Goal: Use online tool/utility

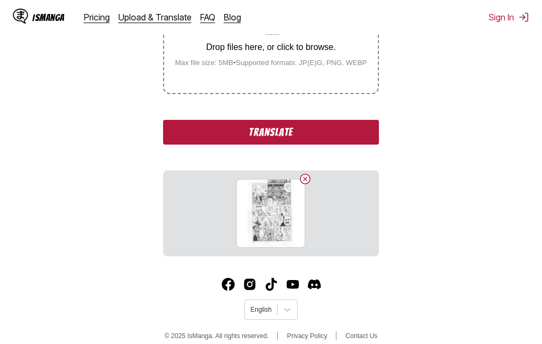
scroll to position [255, 0]
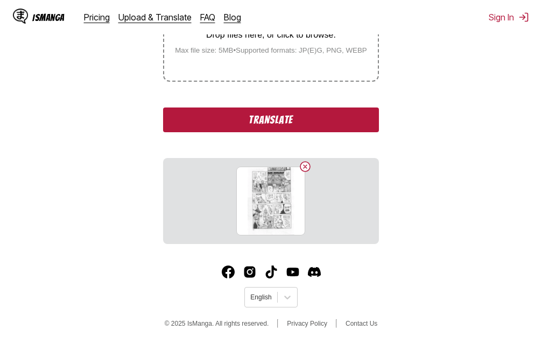
click at [309, 120] on button "Translate" at bounding box center [270, 120] width 215 height 25
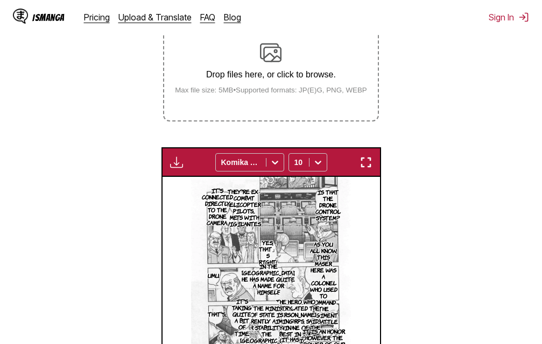
scroll to position [238, 0]
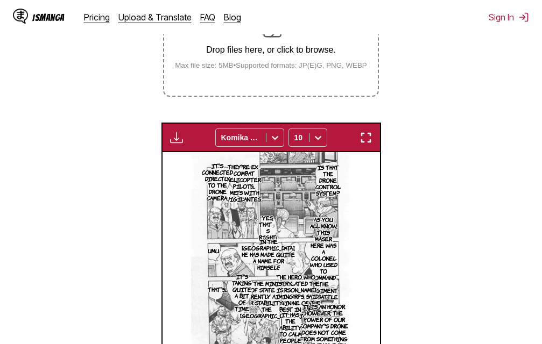
click at [368, 141] on img "button" at bounding box center [365, 137] width 13 height 13
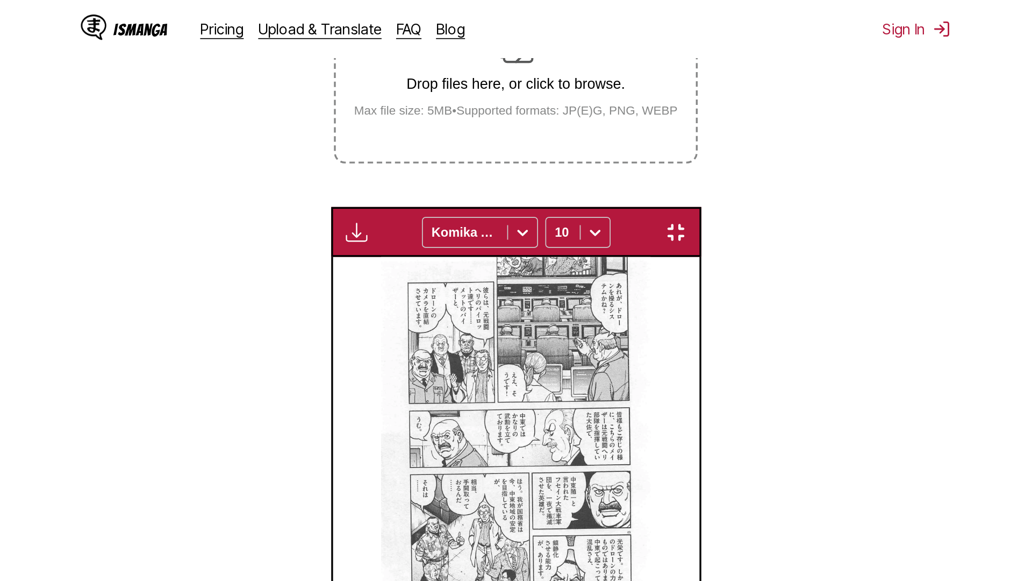
scroll to position [113, 0]
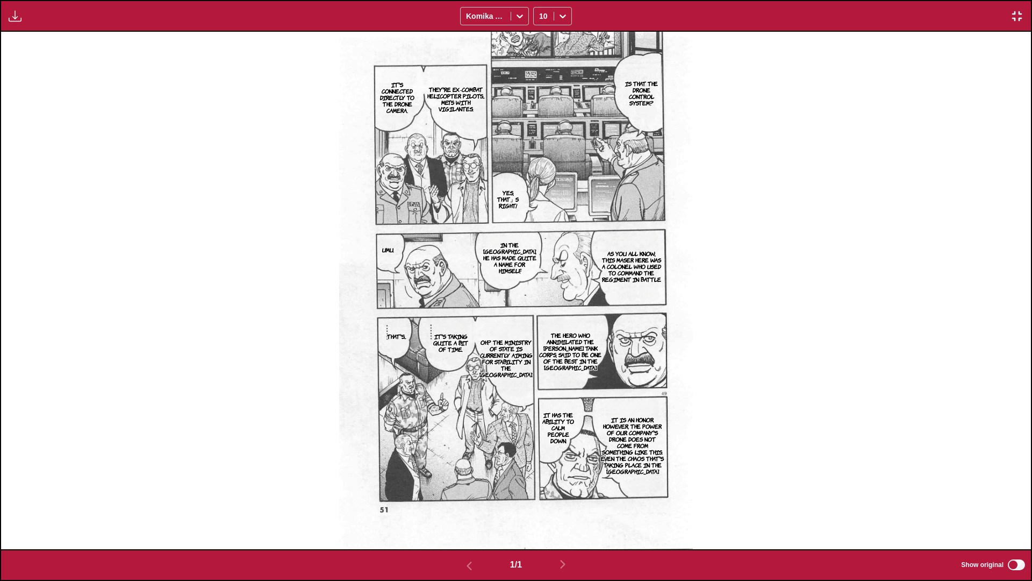
click at [541, 19] on img "button" at bounding box center [1017, 16] width 13 height 13
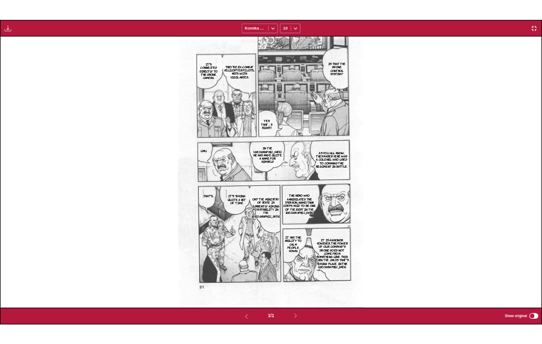
scroll to position [281, 0]
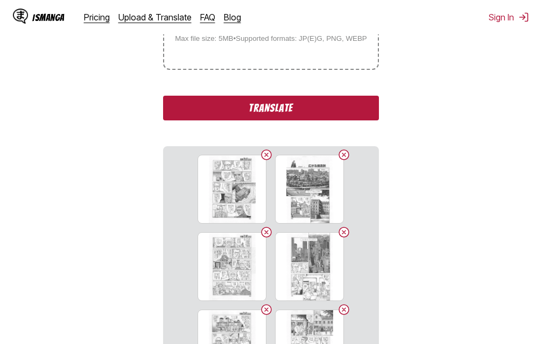
scroll to position [298, 0]
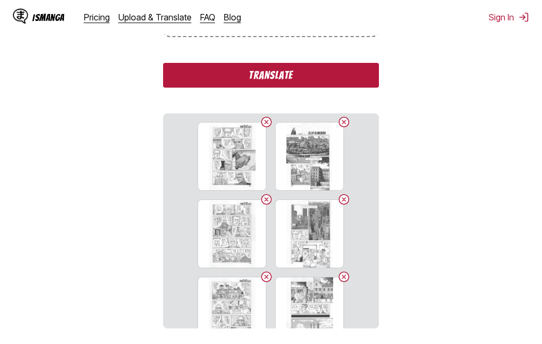
click at [262, 77] on button "Translate" at bounding box center [270, 75] width 215 height 25
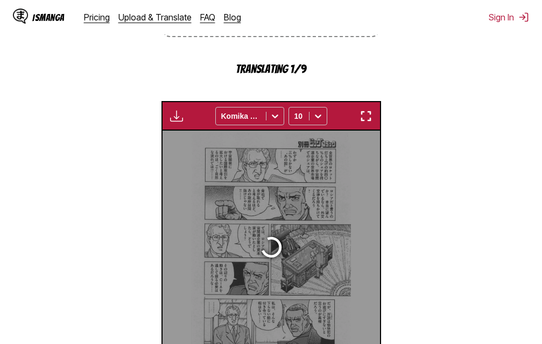
scroll to position [346, 0]
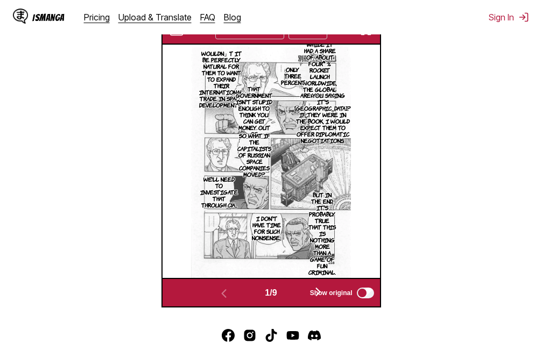
click at [369, 34] on img "button" at bounding box center [365, 30] width 13 height 13
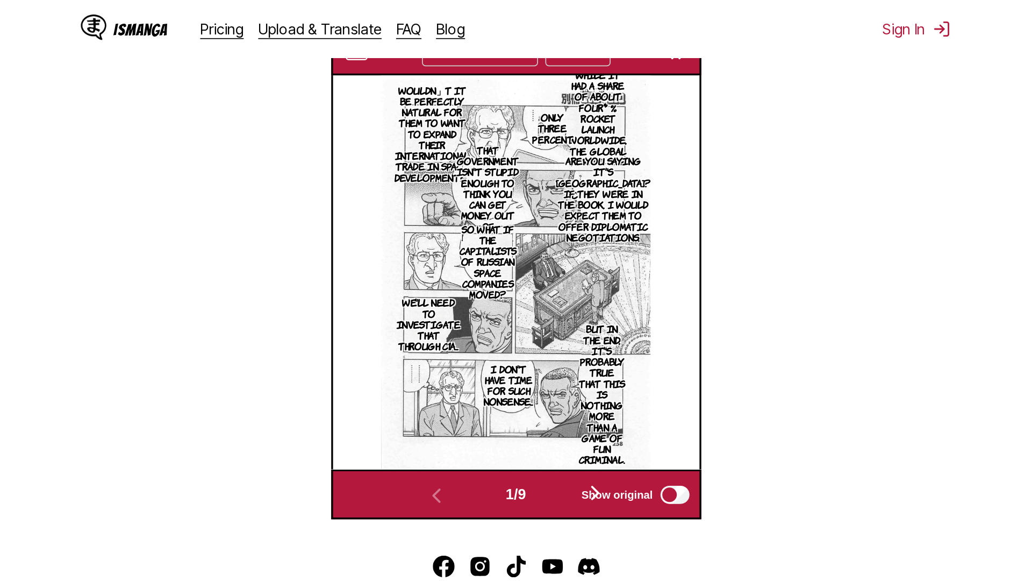
scroll to position [113, 0]
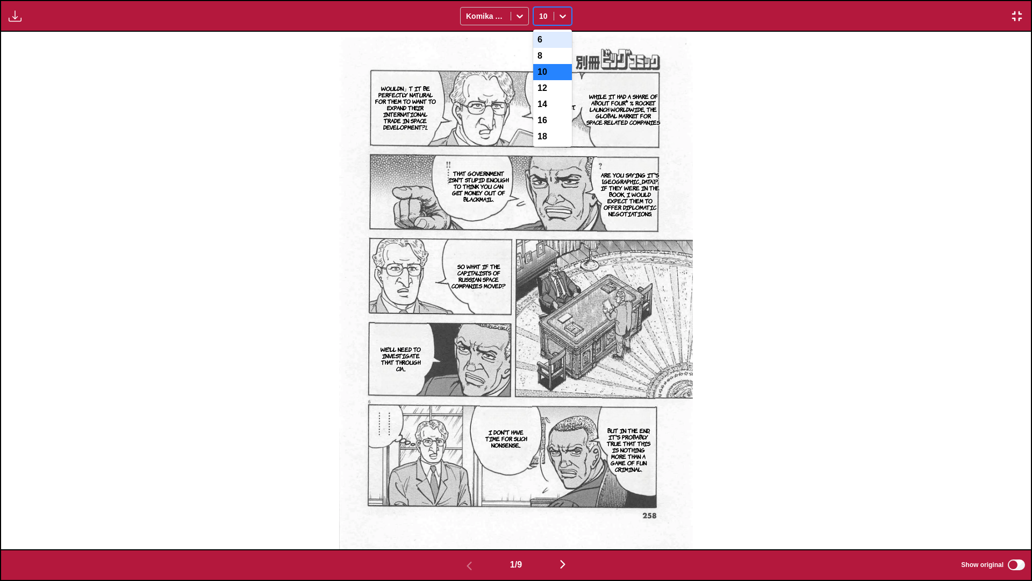
click at [541, 15] on icon at bounding box center [563, 16] width 11 height 11
click at [541, 344] on img "button" at bounding box center [563, 564] width 13 height 13
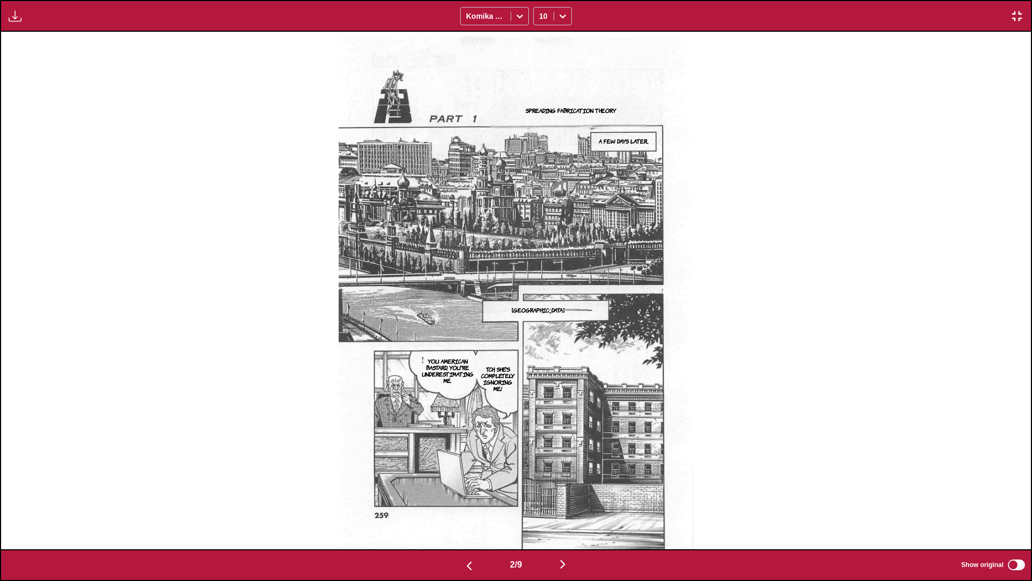
click at [541, 344] on img "button" at bounding box center [563, 564] width 13 height 13
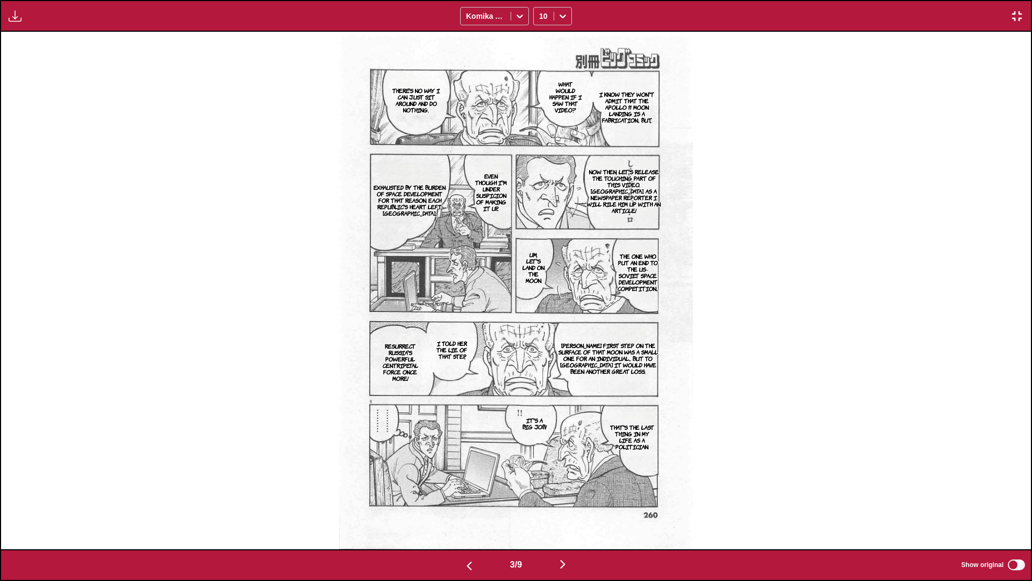
click at [541, 344] on img "button" at bounding box center [563, 564] width 13 height 13
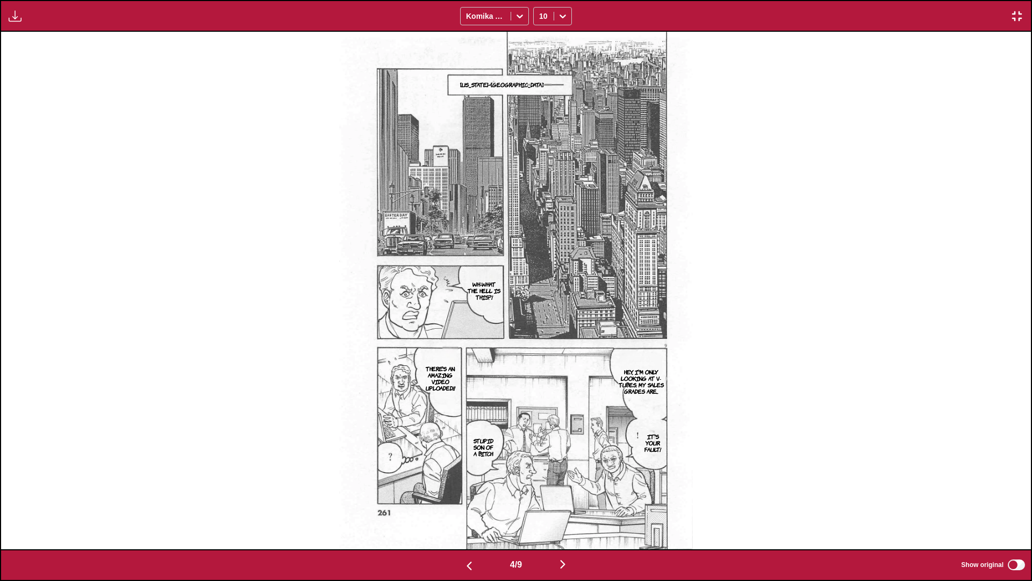
click at [541, 344] on img "button" at bounding box center [563, 564] width 13 height 13
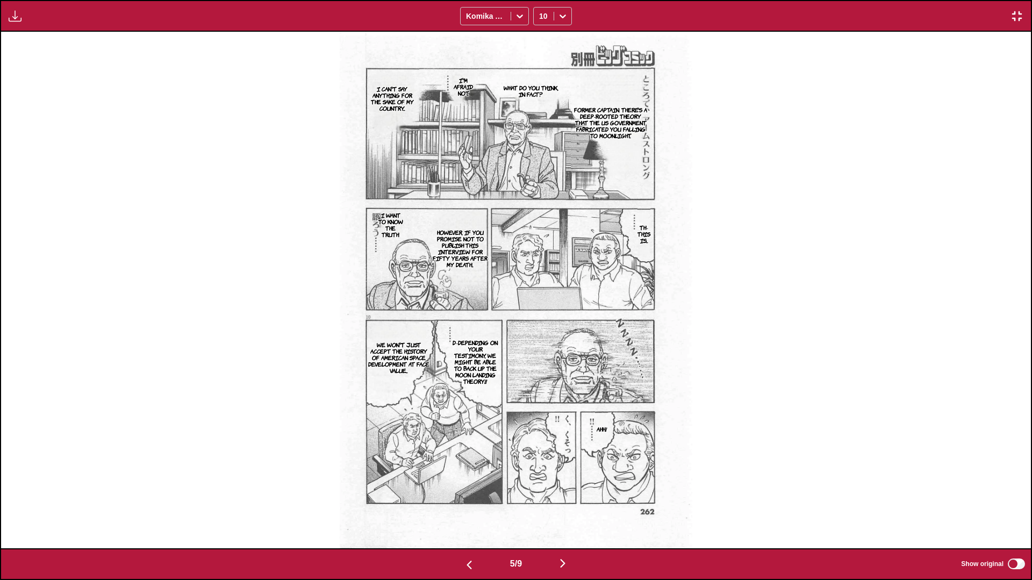
click at [541, 344] on img "button" at bounding box center [563, 563] width 13 height 13
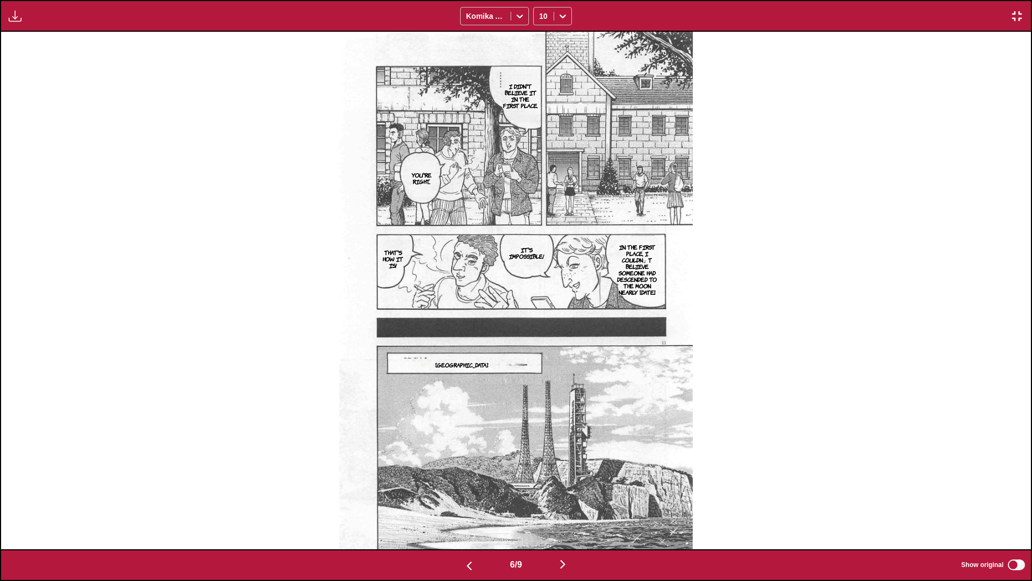
click at [541, 344] on img "button" at bounding box center [563, 564] width 13 height 13
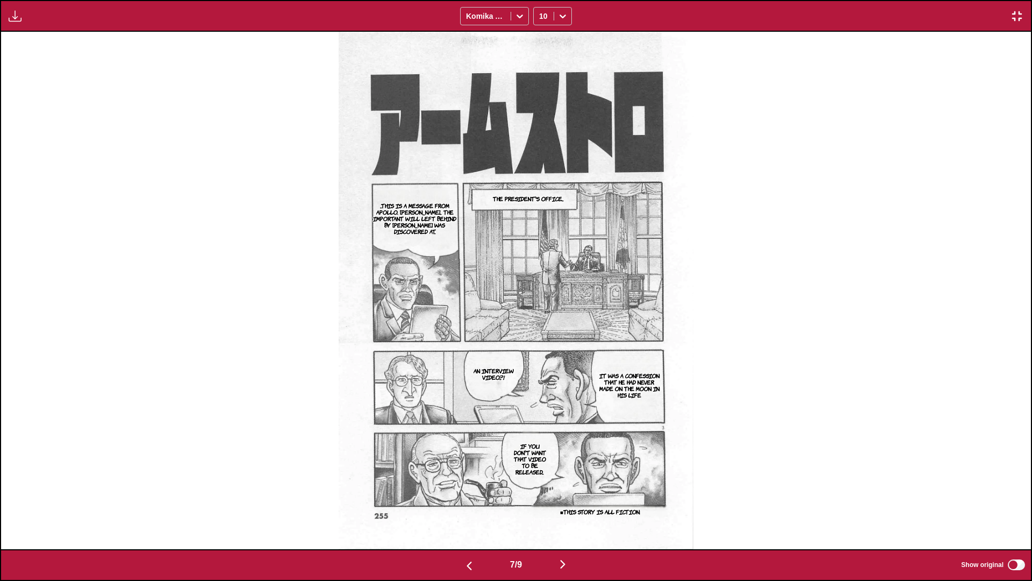
click at [541, 344] on img "button" at bounding box center [563, 564] width 13 height 13
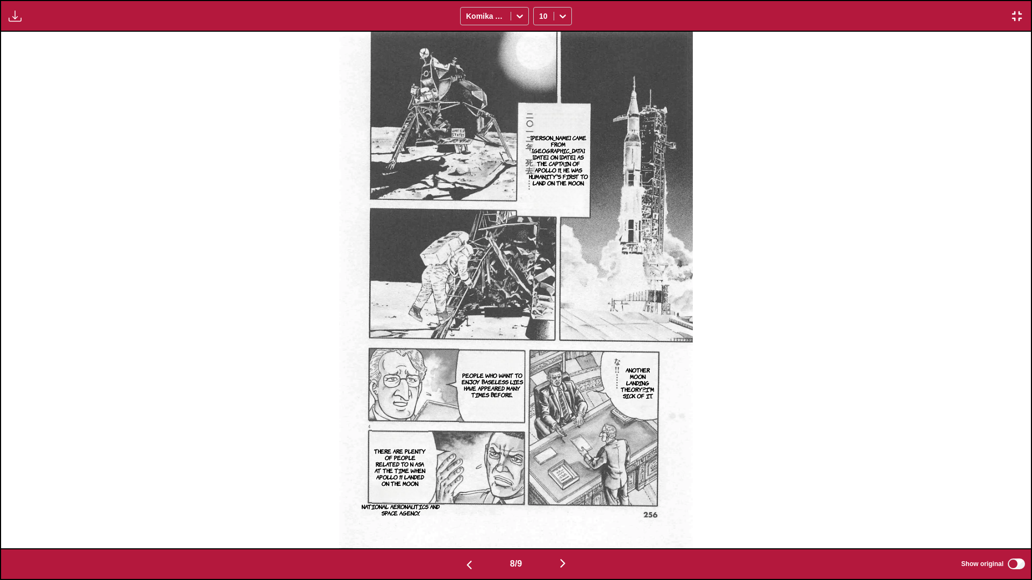
click at [541, 344] on img "button" at bounding box center [563, 563] width 13 height 13
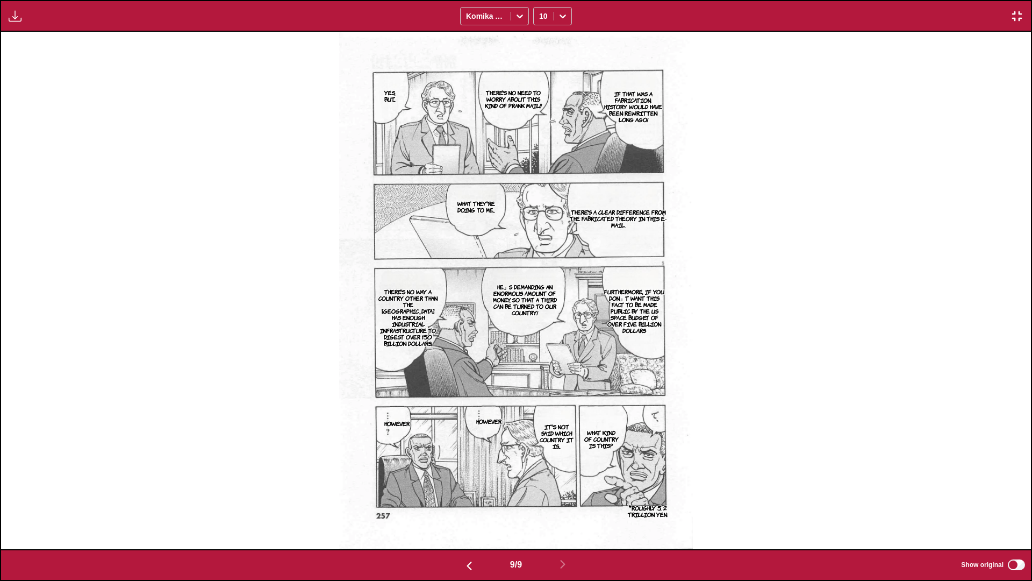
click at [541, 16] on img "button" at bounding box center [1017, 16] width 13 height 13
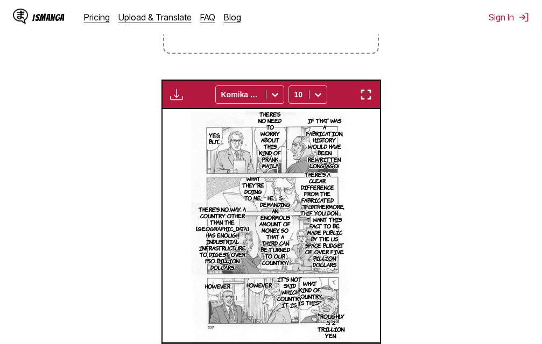
scroll to position [0, 1738]
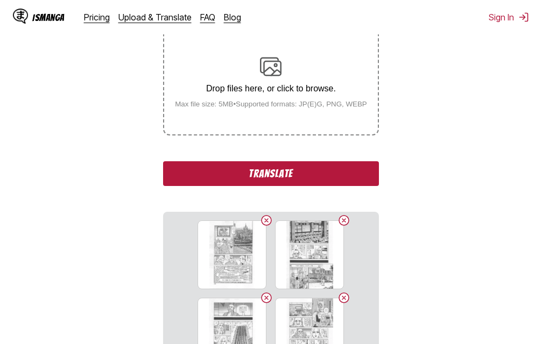
scroll to position [169, 0]
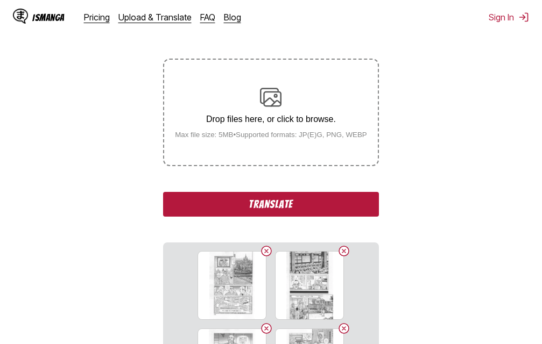
click at [337, 208] on button "Translate" at bounding box center [270, 204] width 215 height 25
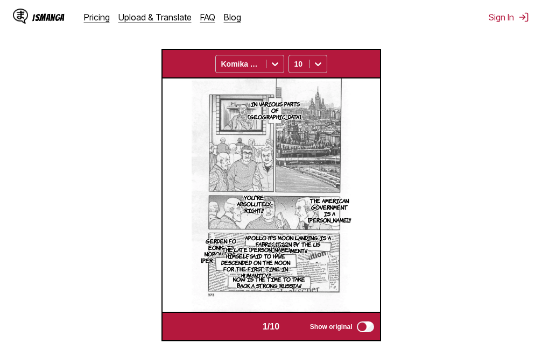
scroll to position [295, 0]
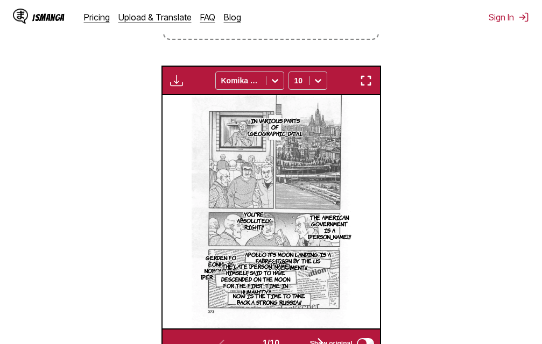
click at [370, 77] on img "button" at bounding box center [365, 80] width 13 height 13
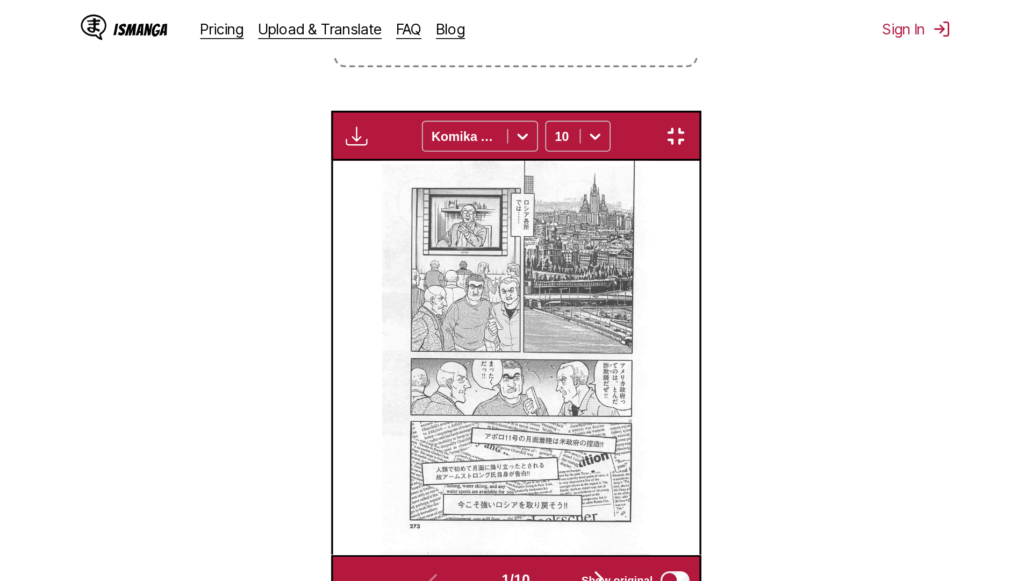
scroll to position [113, 0]
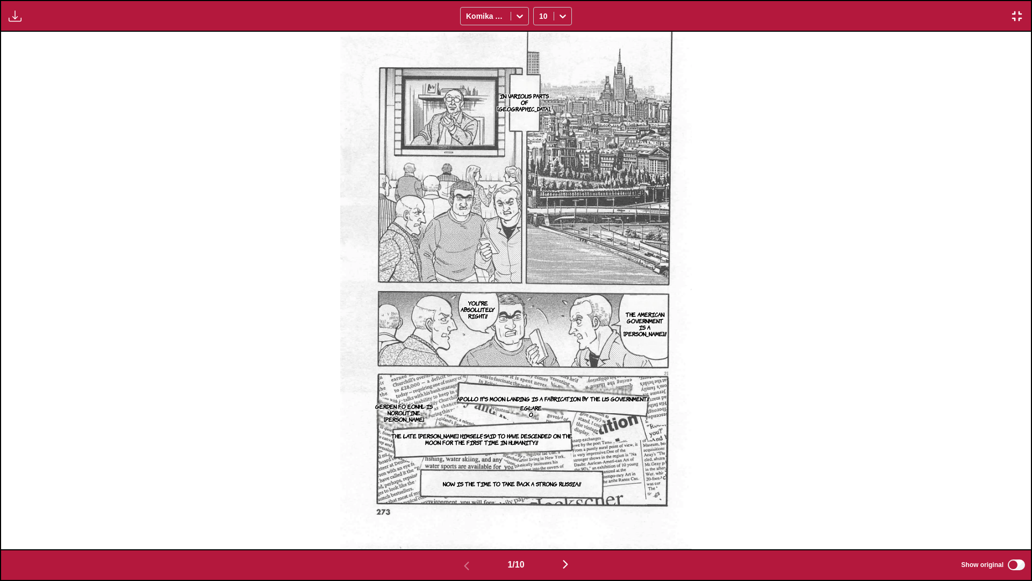
click at [541, 344] on img "button" at bounding box center [565, 564] width 13 height 13
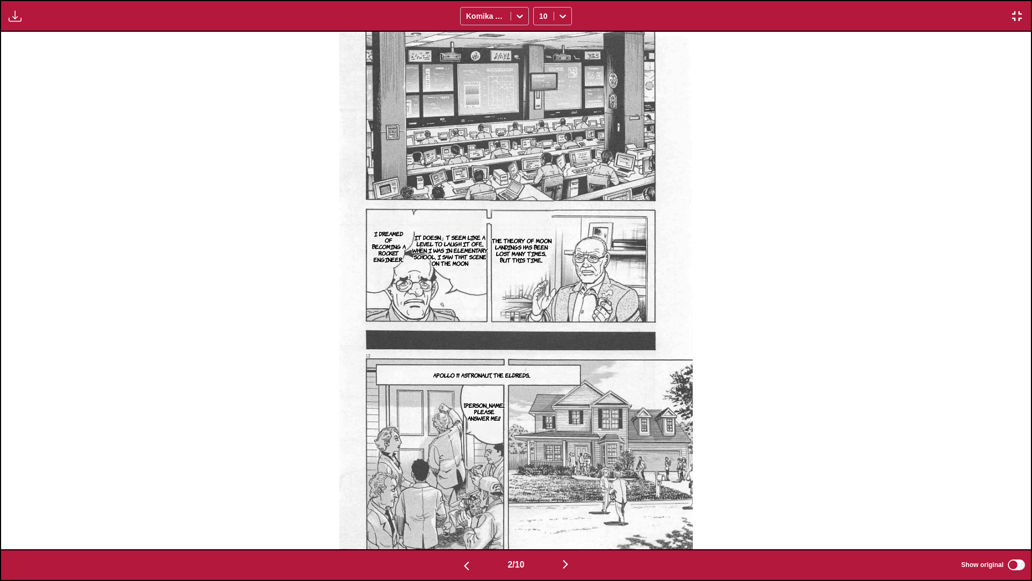
click at [541, 344] on img "button" at bounding box center [565, 564] width 13 height 13
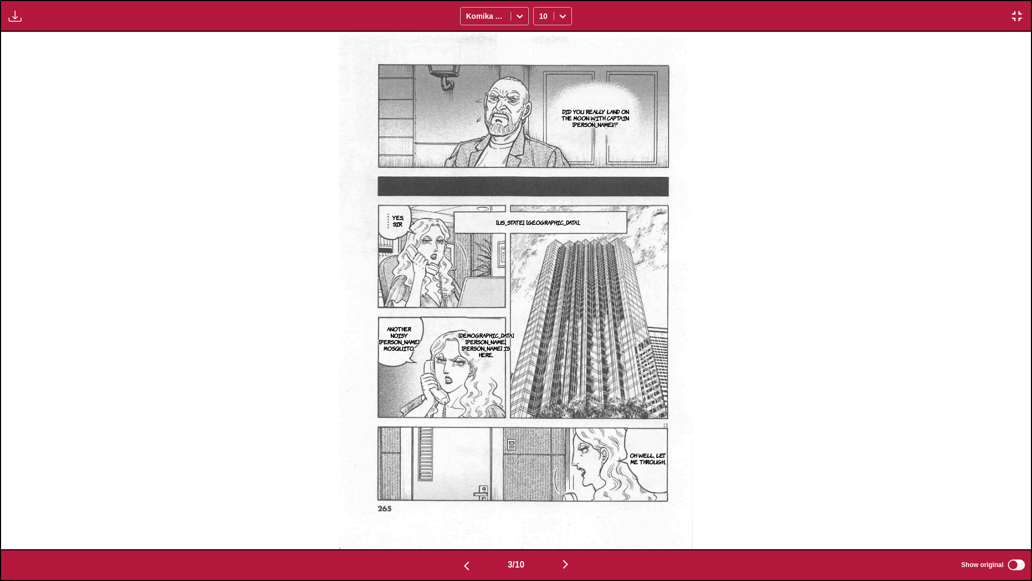
click at [541, 344] on img "button" at bounding box center [565, 564] width 13 height 13
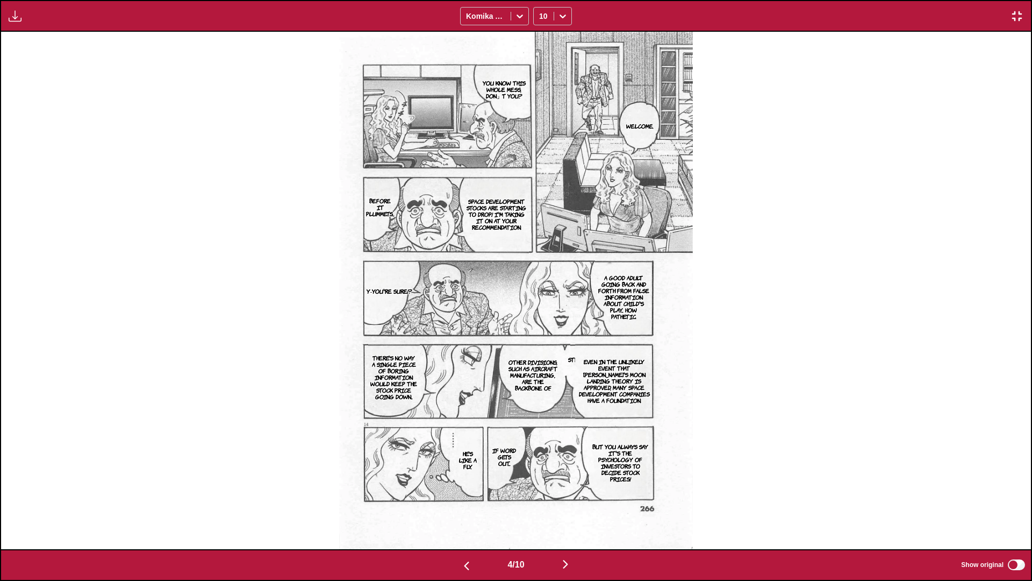
click at [541, 344] on img "button" at bounding box center [565, 564] width 13 height 13
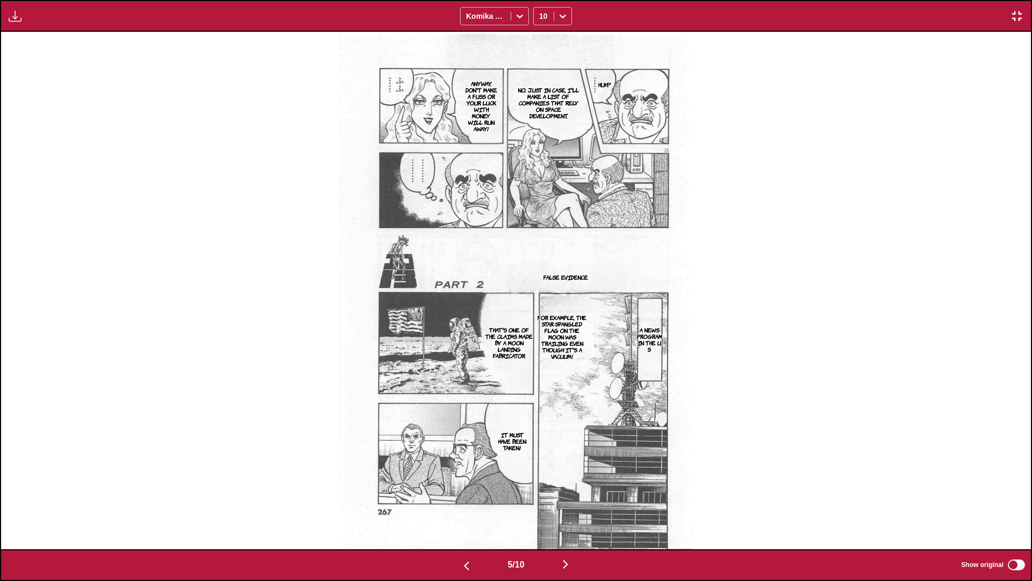
click at [541, 344] on img "button" at bounding box center [565, 564] width 13 height 13
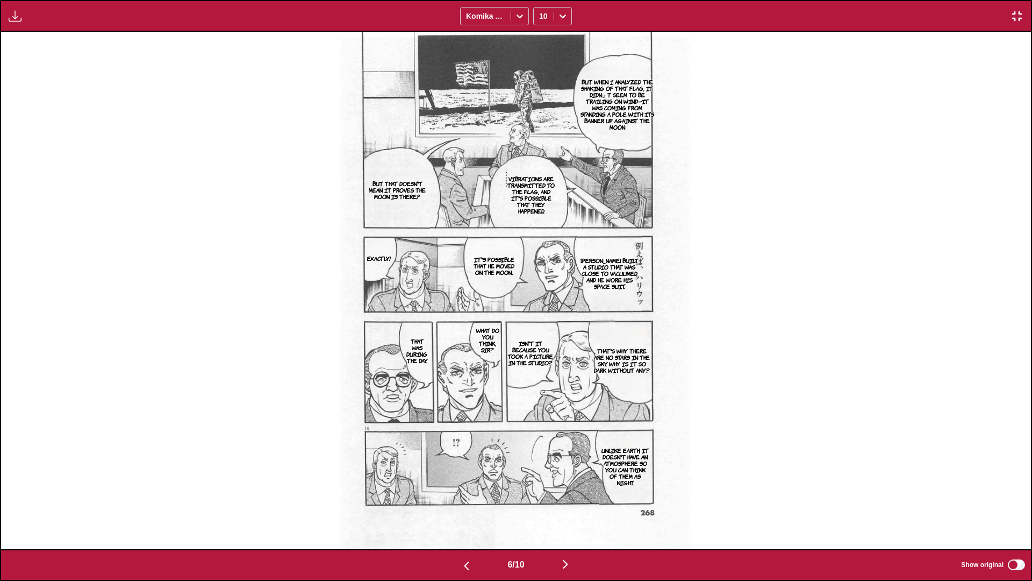
click at [541, 344] on img "button" at bounding box center [565, 564] width 13 height 13
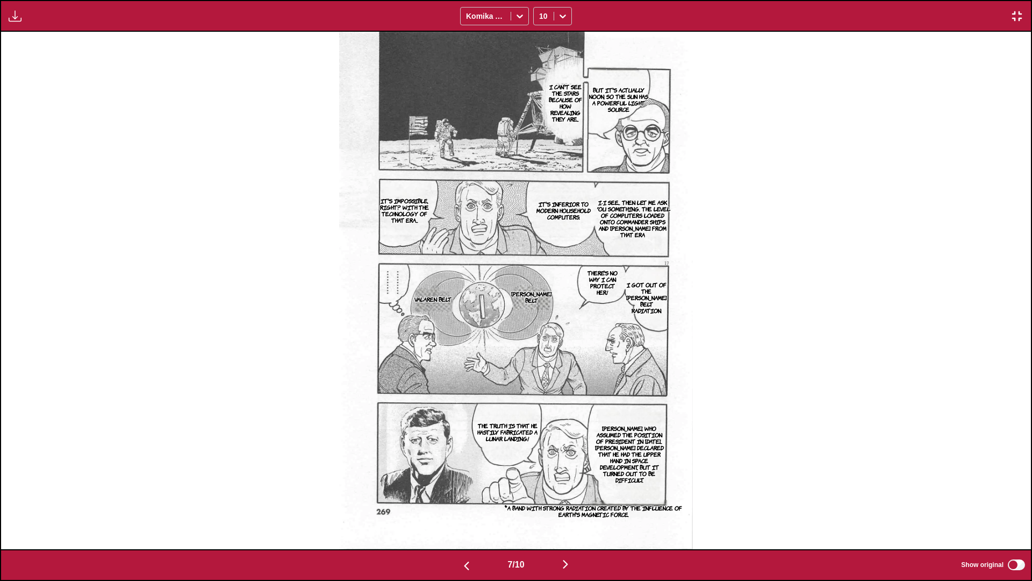
click at [541, 344] on img "button" at bounding box center [565, 564] width 13 height 13
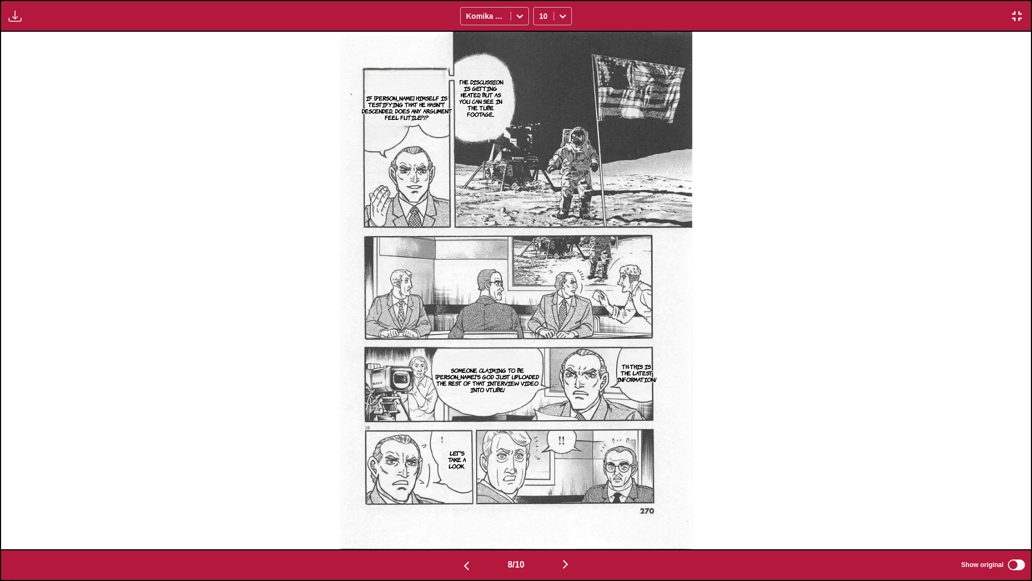
click at [541, 344] on img "button" at bounding box center [565, 564] width 13 height 13
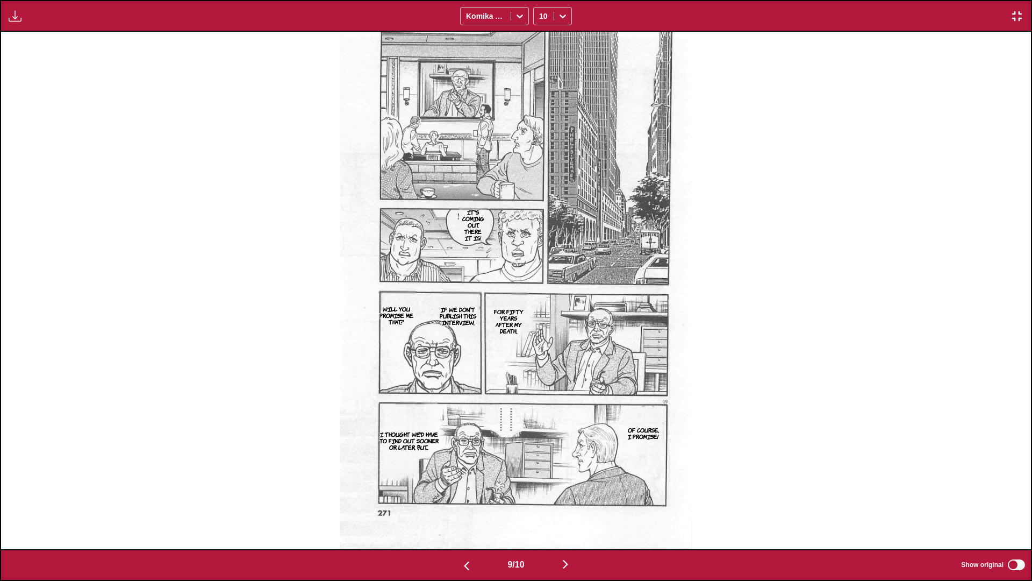
click at [541, 344] on img "button" at bounding box center [565, 564] width 13 height 13
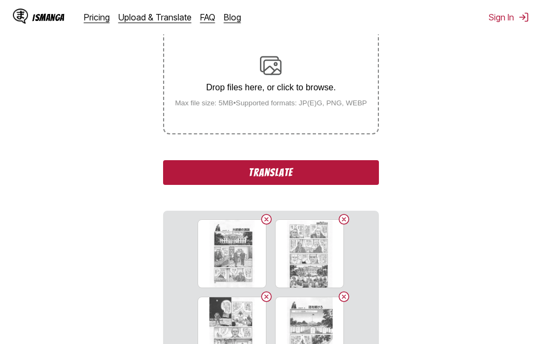
scroll to position [169, 0]
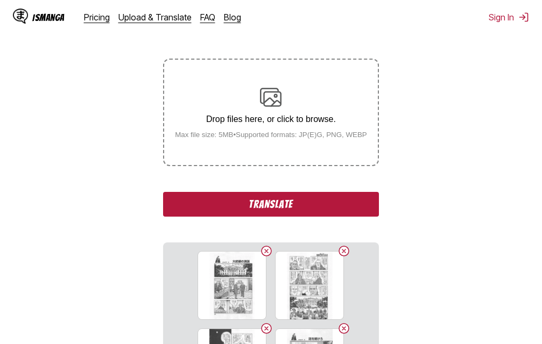
click at [318, 211] on button "Translate" at bounding box center [270, 204] width 215 height 25
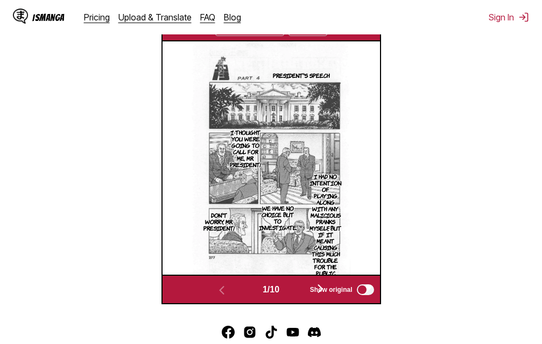
scroll to position [295, 0]
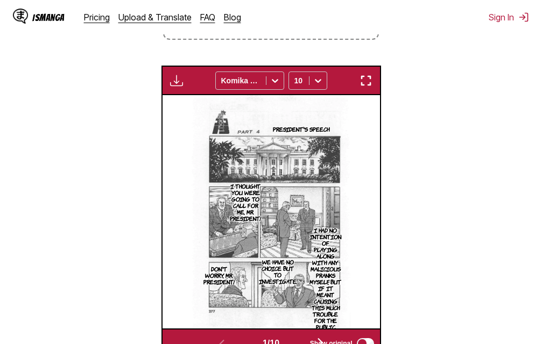
click at [362, 80] on img "button" at bounding box center [365, 80] width 13 height 13
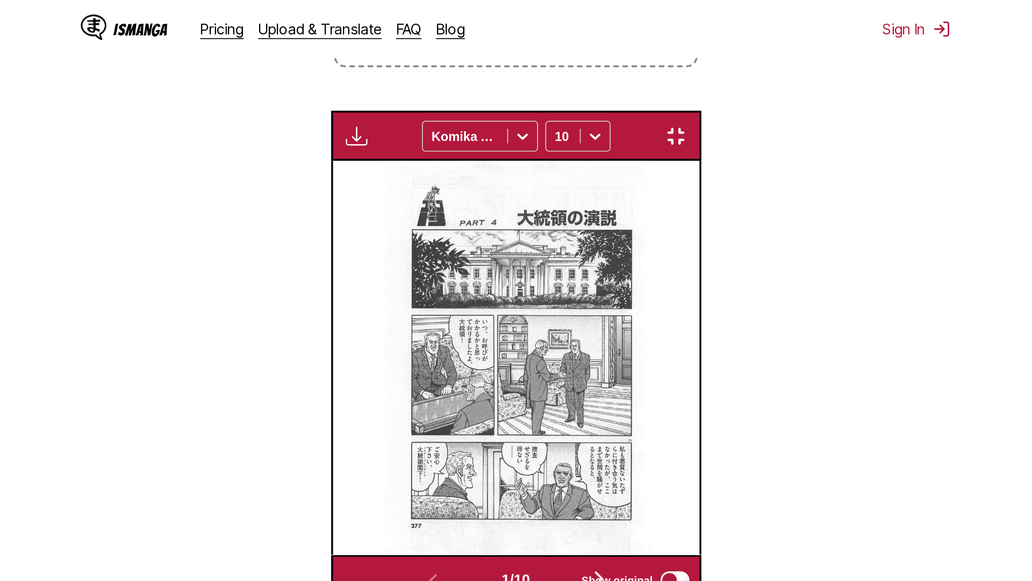
scroll to position [113, 0]
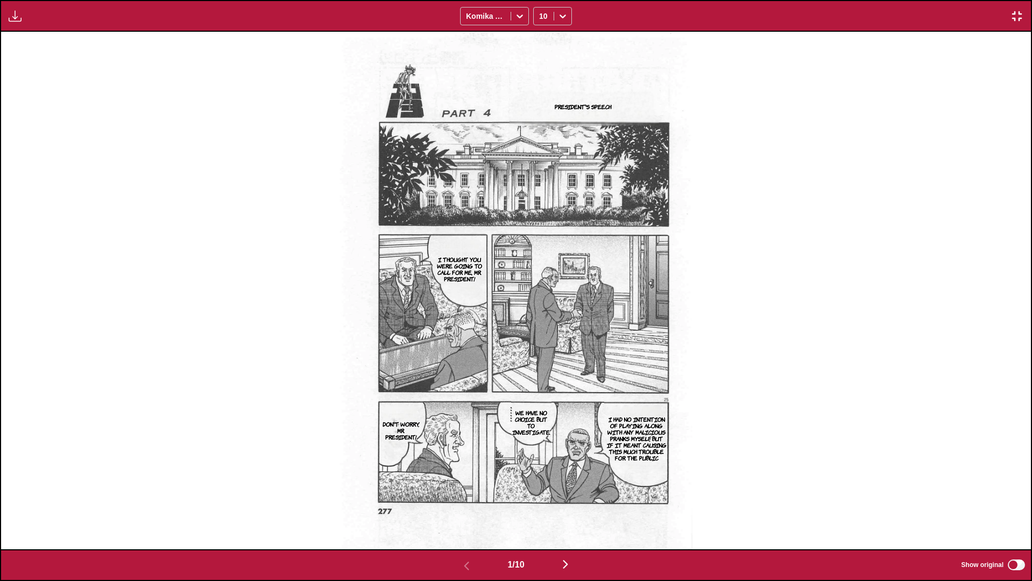
click at [541, 344] on img "button" at bounding box center [565, 564] width 13 height 13
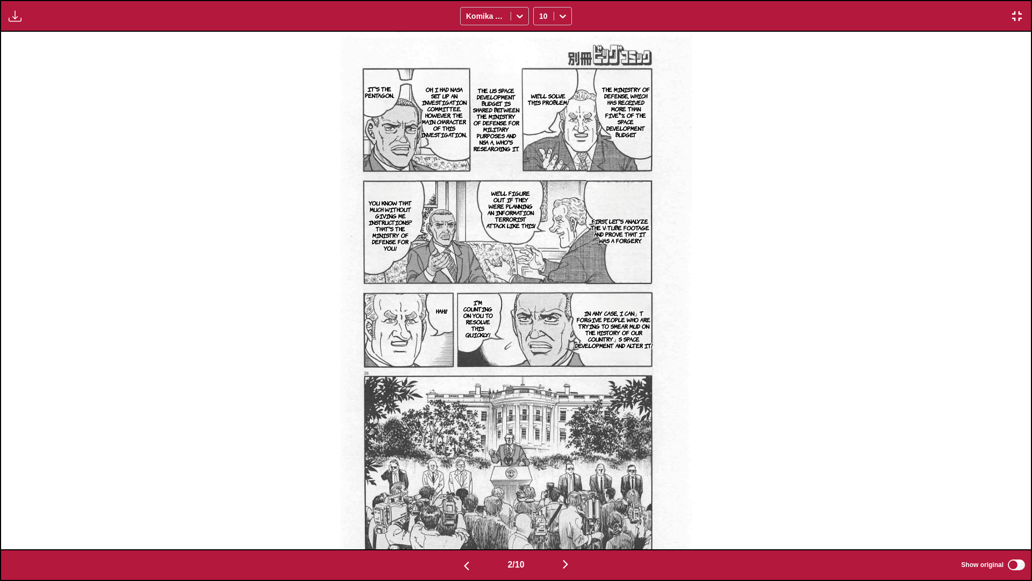
click at [541, 344] on img "button" at bounding box center [565, 564] width 13 height 13
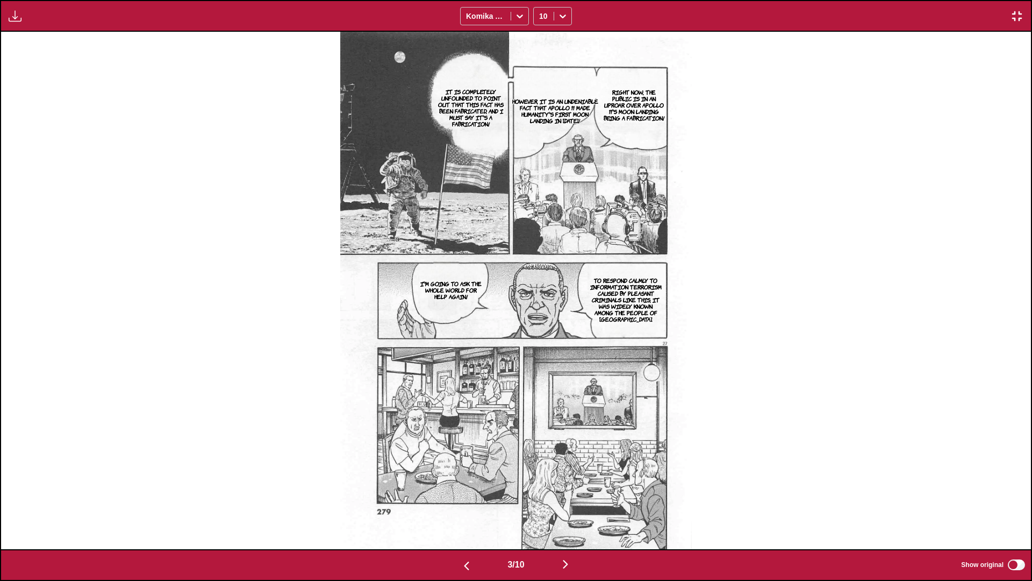
click at [541, 344] on img "button" at bounding box center [565, 564] width 13 height 13
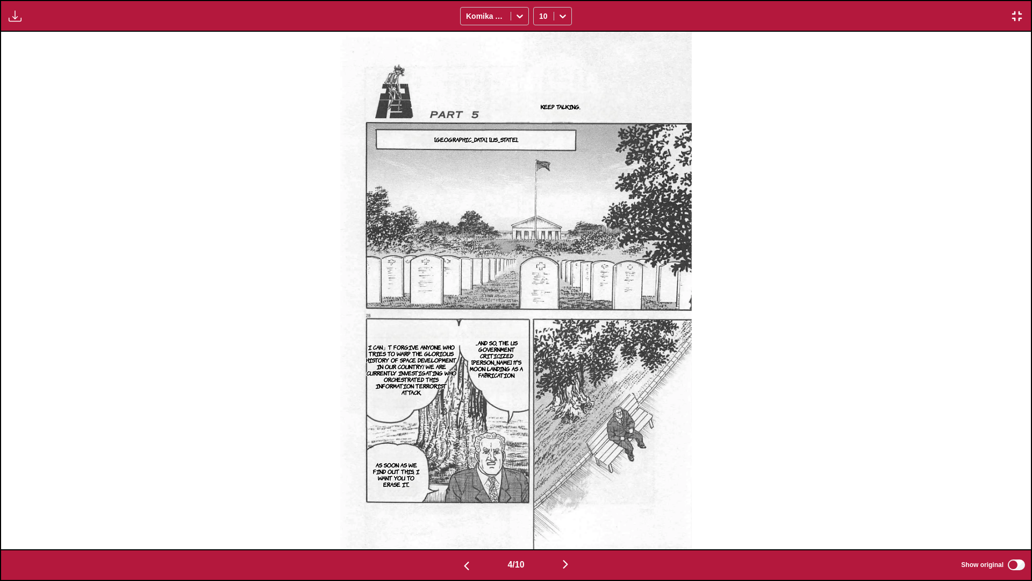
click at [541, 344] on img "button" at bounding box center [565, 564] width 13 height 13
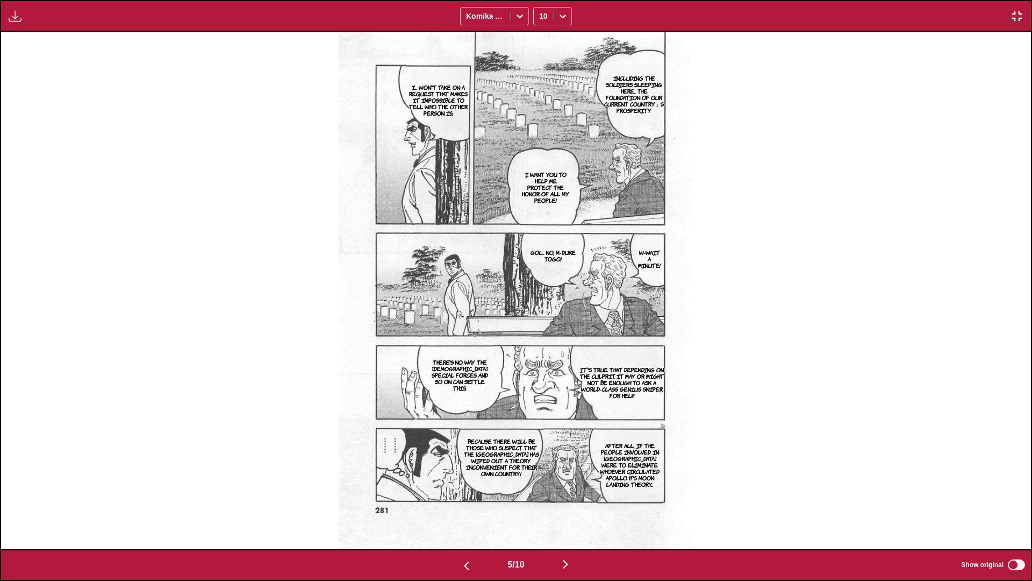
click at [541, 344] on img "button" at bounding box center [565, 564] width 13 height 13
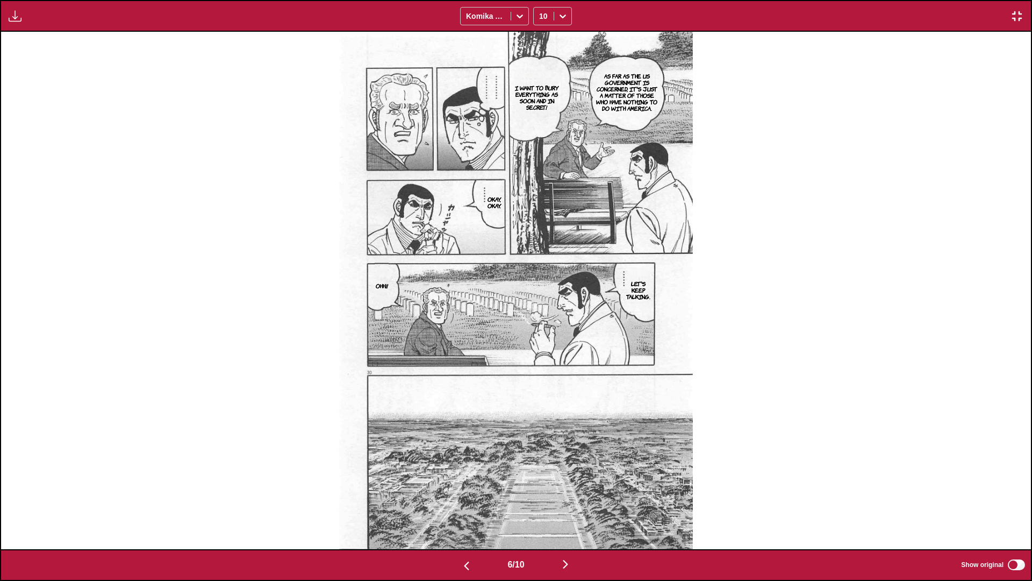
click at [541, 344] on img "button" at bounding box center [565, 564] width 13 height 13
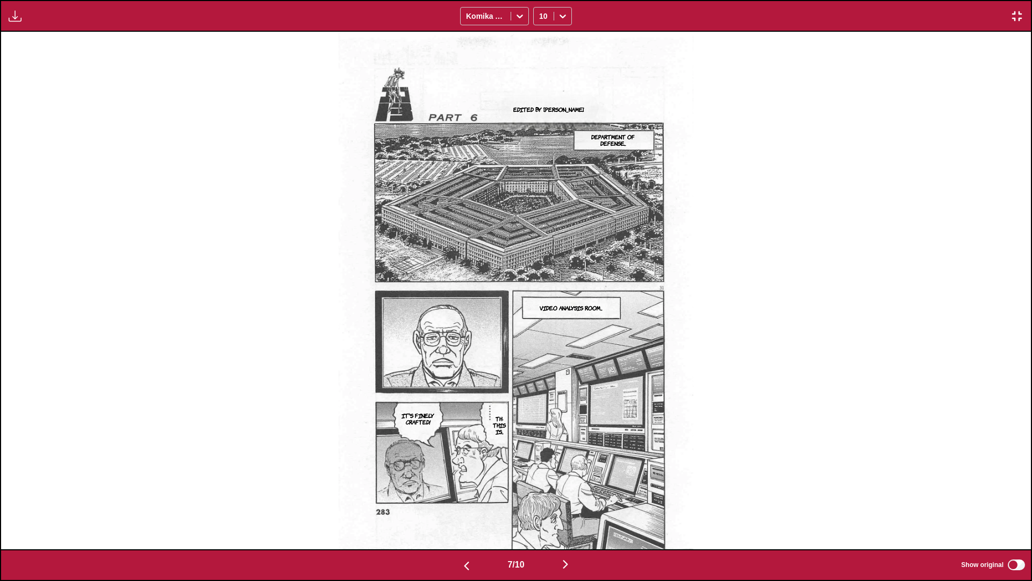
click at [541, 344] on img "button" at bounding box center [565, 564] width 13 height 13
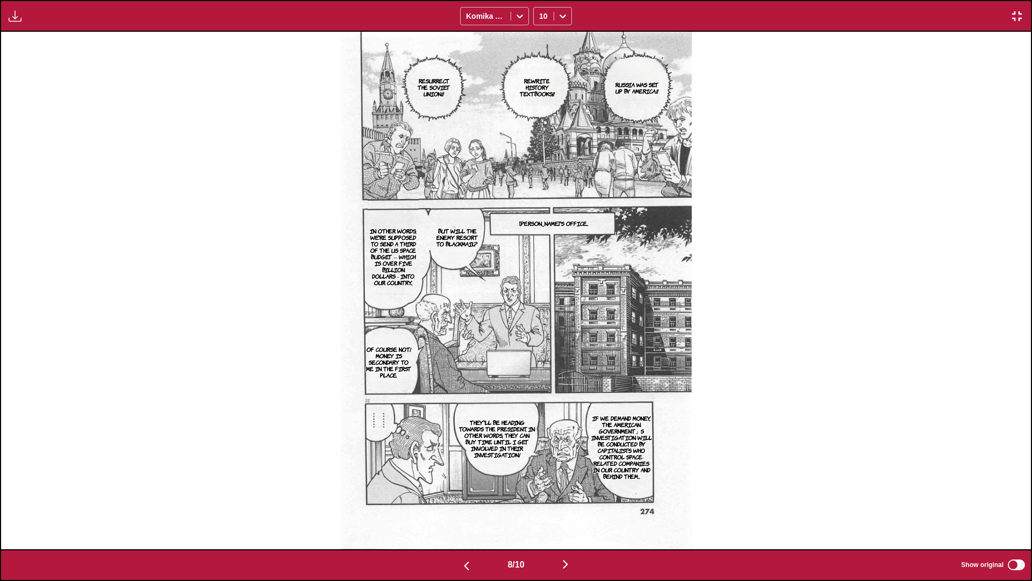
click at [541, 344] on img "button" at bounding box center [565, 564] width 13 height 13
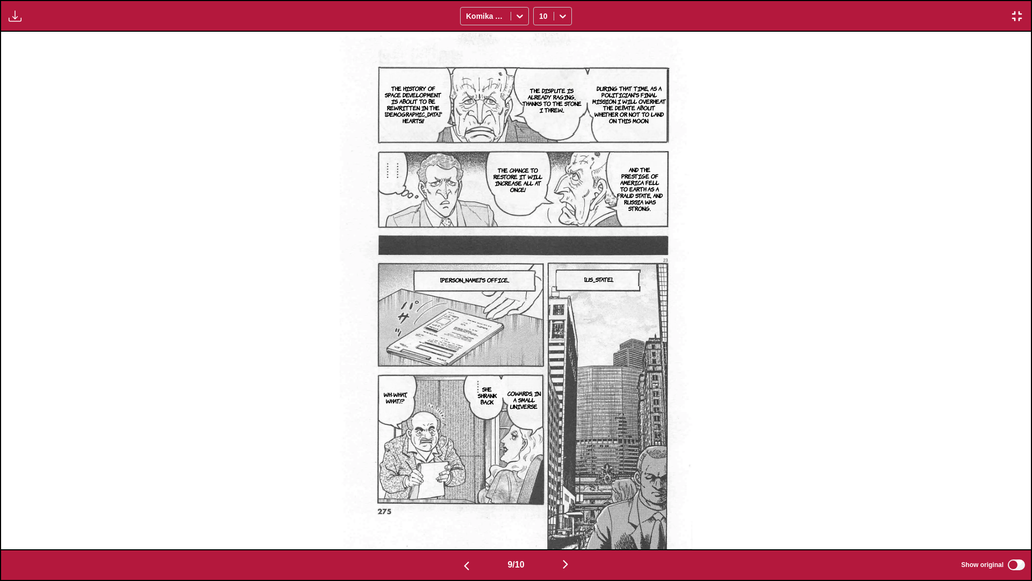
click at [541, 344] on img "button" at bounding box center [565, 564] width 13 height 13
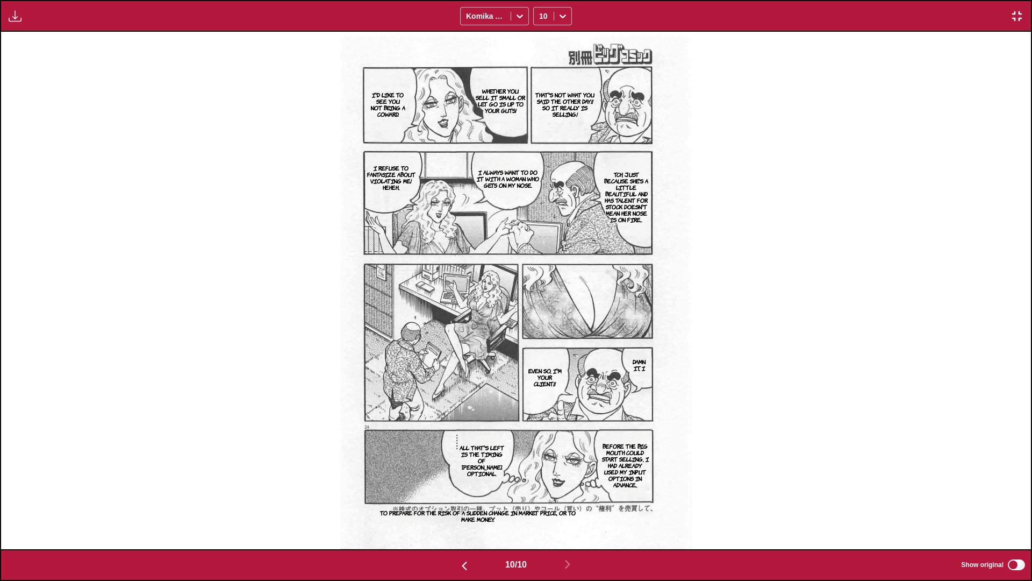
click at [541, 20] on img "button" at bounding box center [1017, 16] width 13 height 13
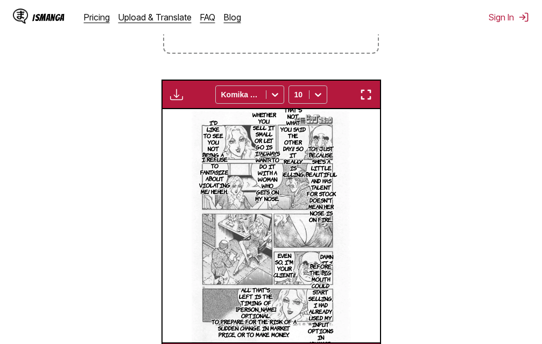
scroll to position [0, 1955]
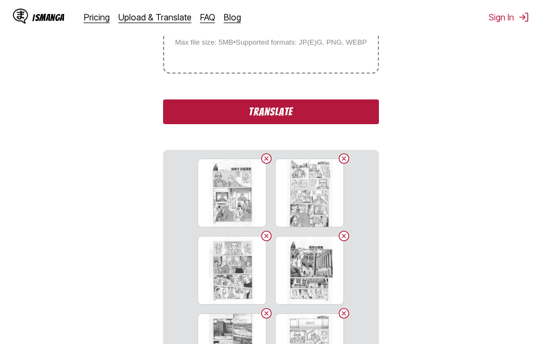
scroll to position [244, 0]
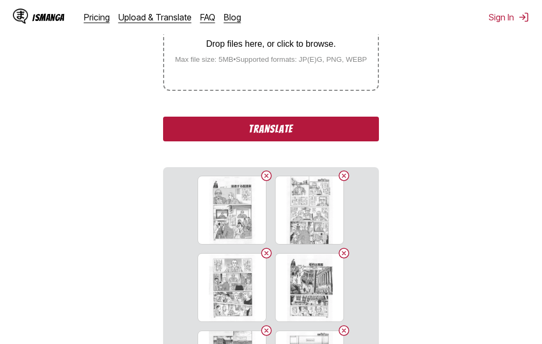
click at [247, 127] on button "Translate" at bounding box center [270, 129] width 215 height 25
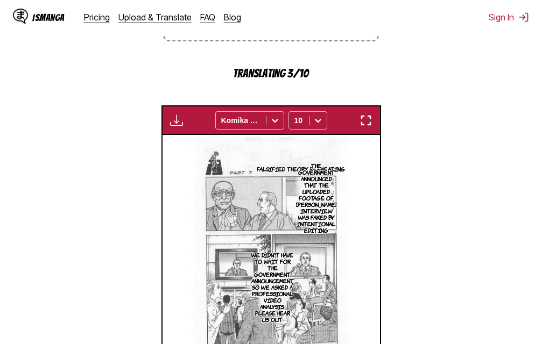
scroll to position [295, 0]
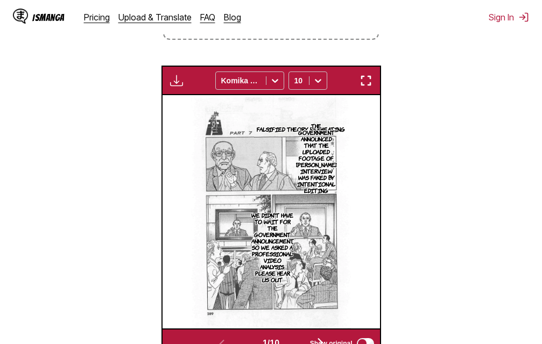
click at [364, 83] on img "button" at bounding box center [365, 80] width 13 height 13
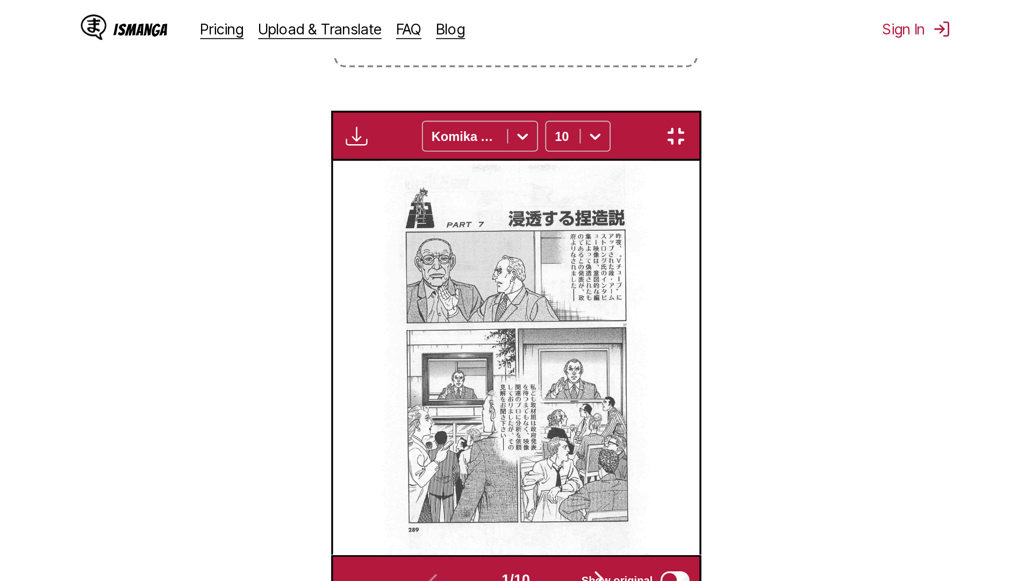
scroll to position [113, 0]
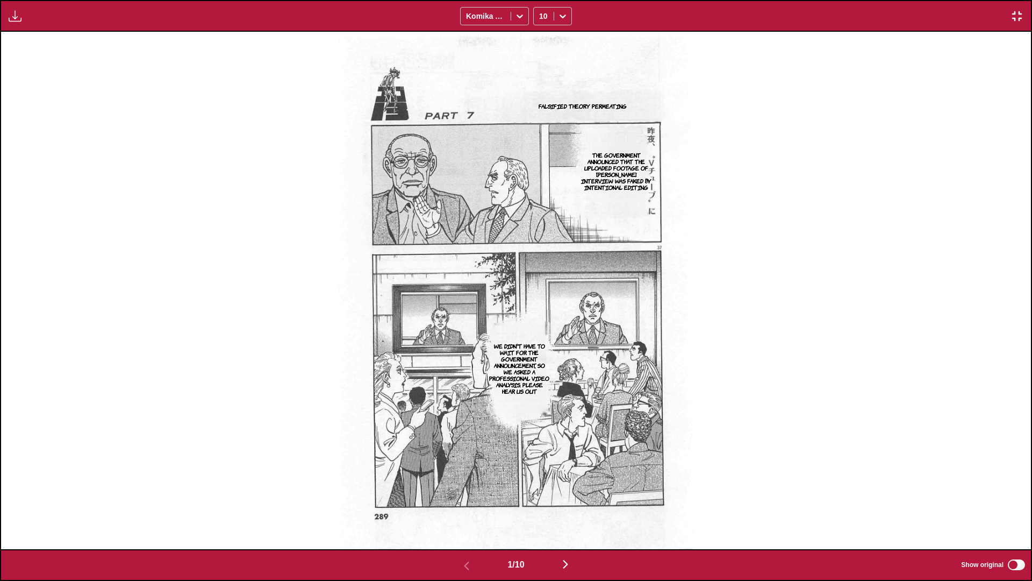
click at [541, 344] on div "1 / 10 Show original" at bounding box center [516, 565] width 1032 height 32
click at [315, 344] on div "1 / 10 Show original" at bounding box center [516, 565] width 1032 height 32
click at [541, 344] on img "button" at bounding box center [565, 564] width 13 height 13
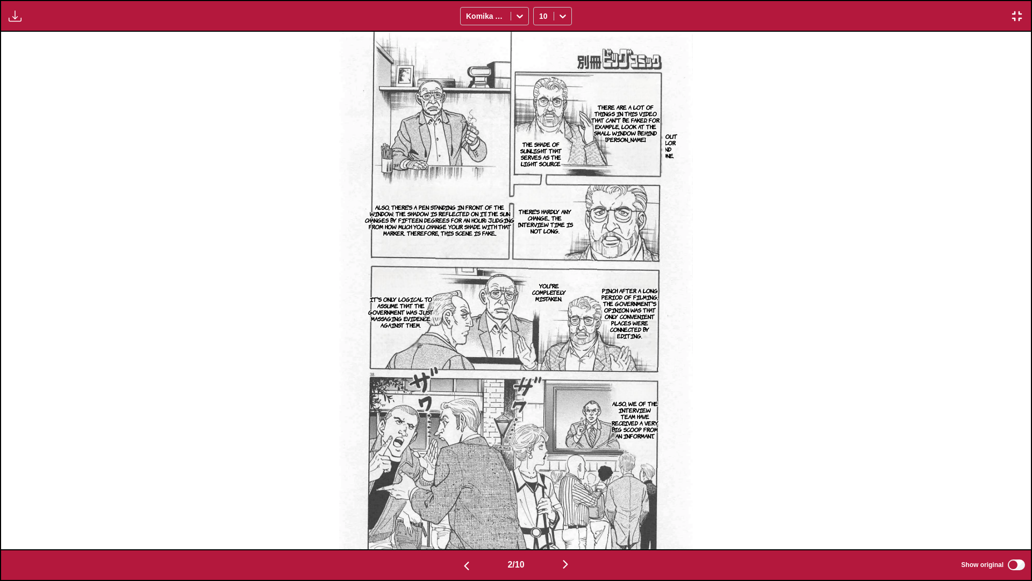
click at [541, 344] on img "button" at bounding box center [565, 564] width 13 height 13
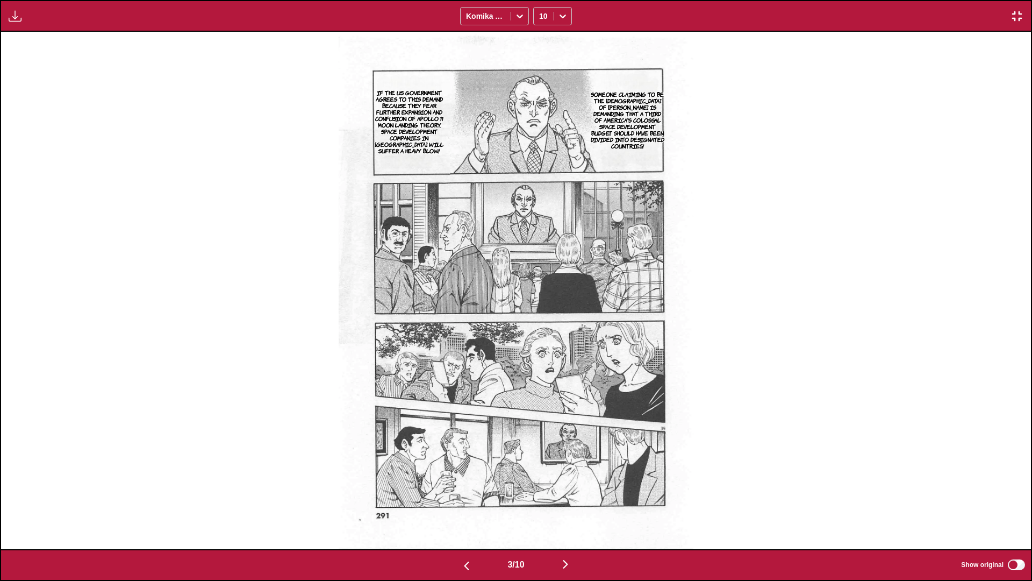
click at [541, 344] on img "button" at bounding box center [565, 564] width 13 height 13
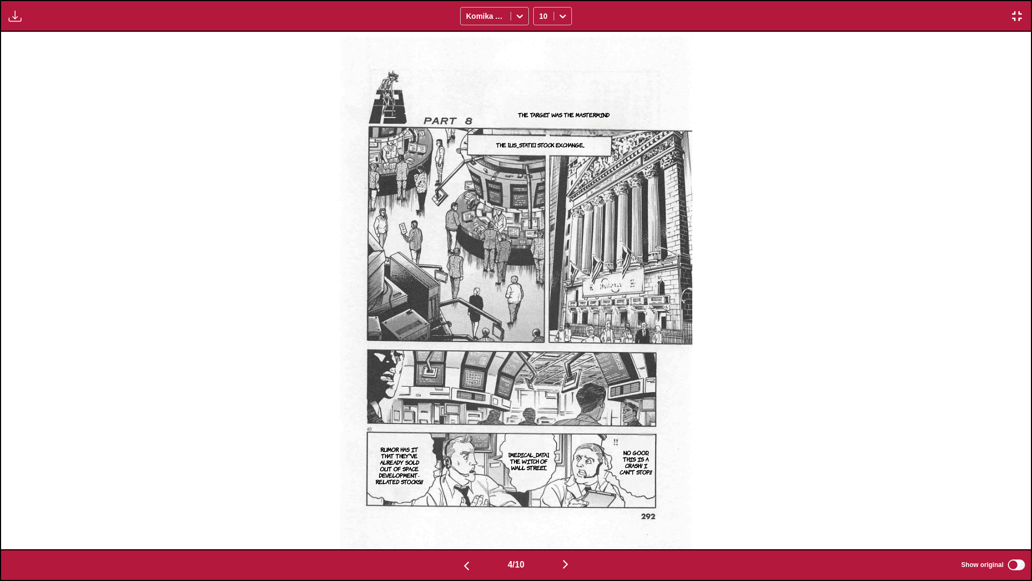
click at [541, 344] on img "button" at bounding box center [565, 564] width 13 height 13
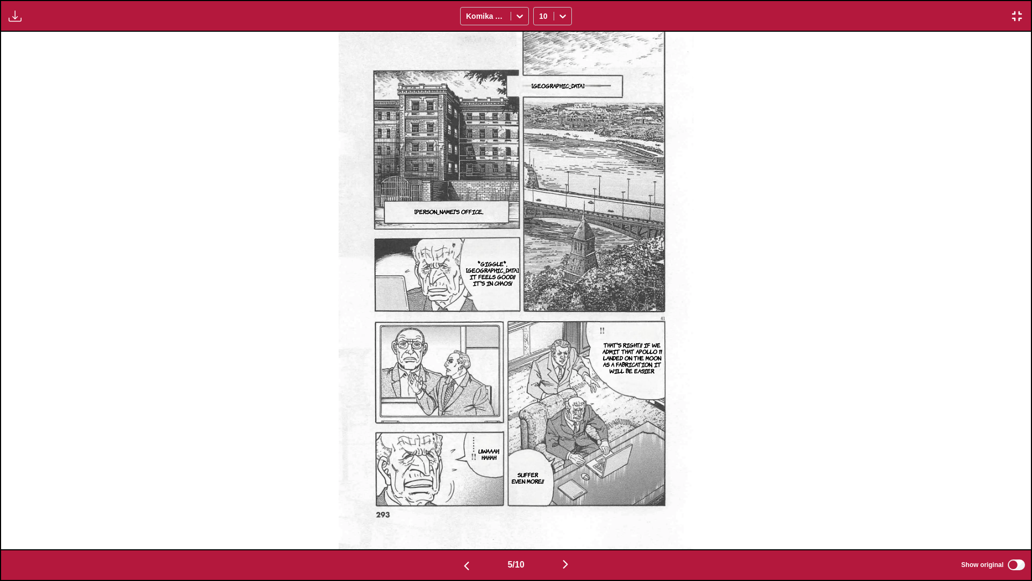
click at [541, 344] on img "button" at bounding box center [565, 564] width 13 height 13
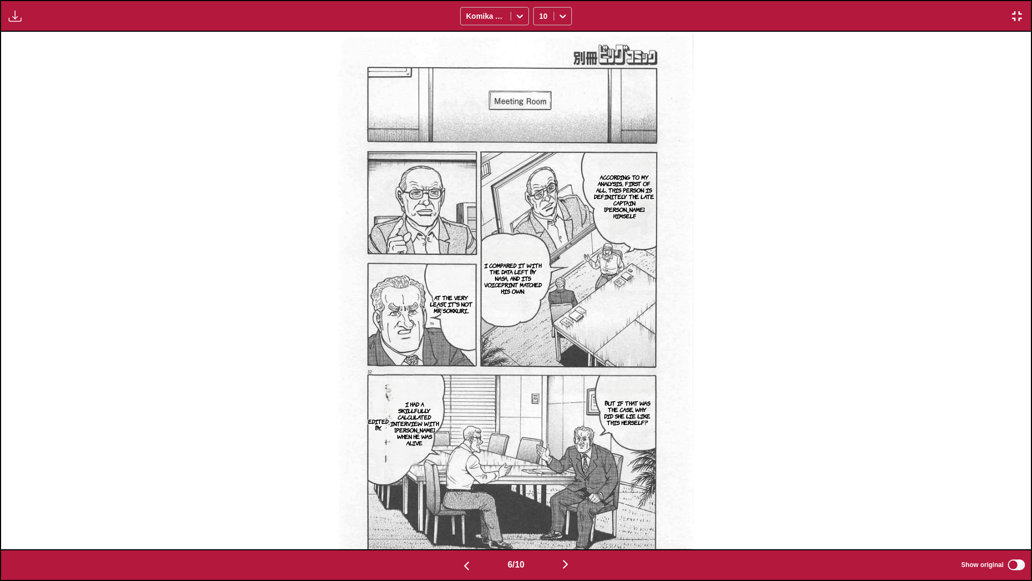
click at [541, 344] on img "button" at bounding box center [565, 564] width 13 height 13
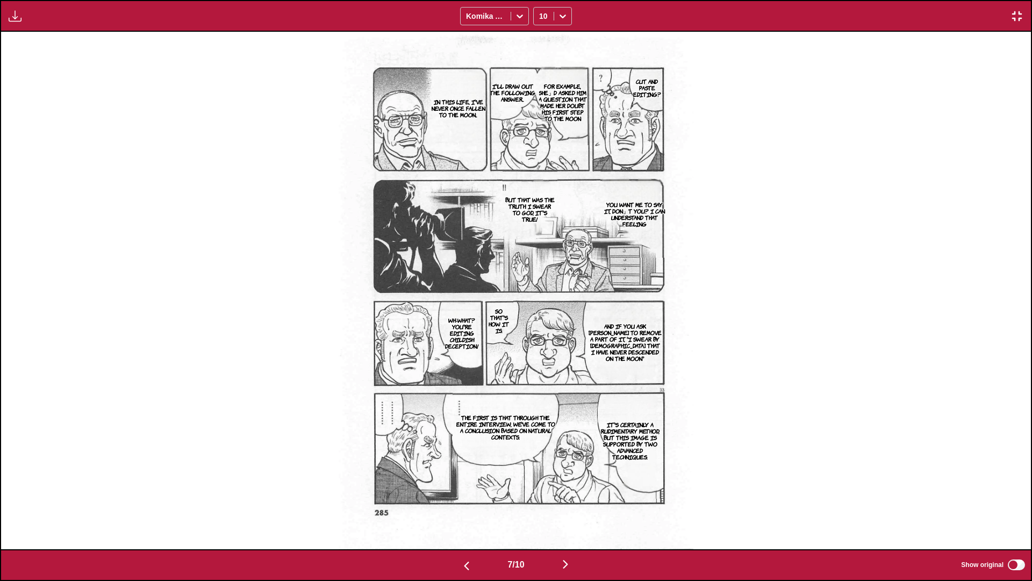
click at [541, 344] on img "button" at bounding box center [565, 564] width 13 height 13
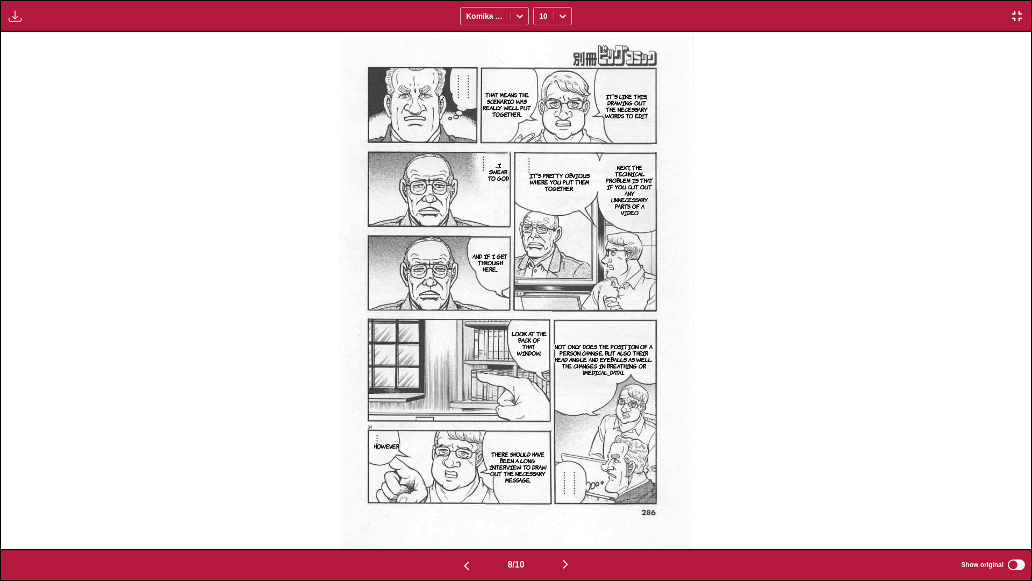
click at [541, 344] on img "button" at bounding box center [565, 564] width 13 height 13
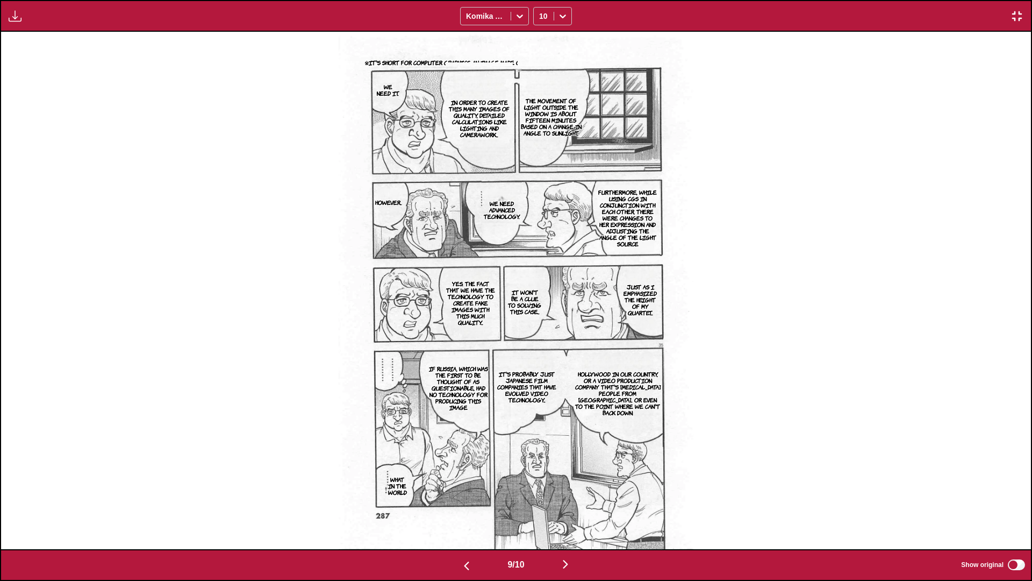
click at [541, 344] on img "button" at bounding box center [565, 564] width 13 height 13
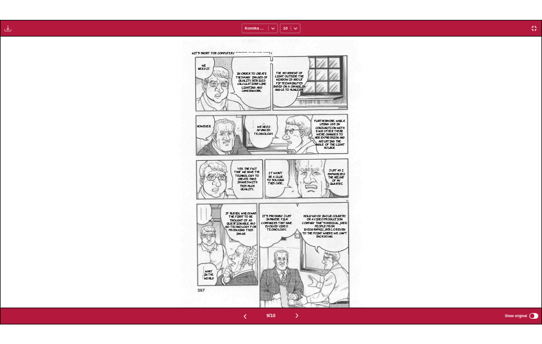
scroll to position [0, 9273]
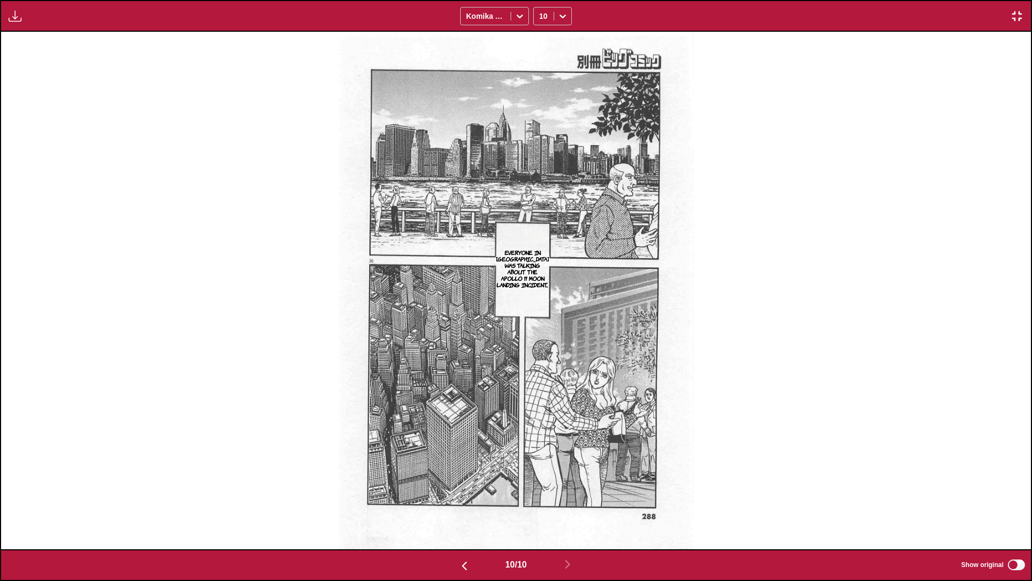
click at [541, 13] on img "button" at bounding box center [1017, 16] width 13 height 13
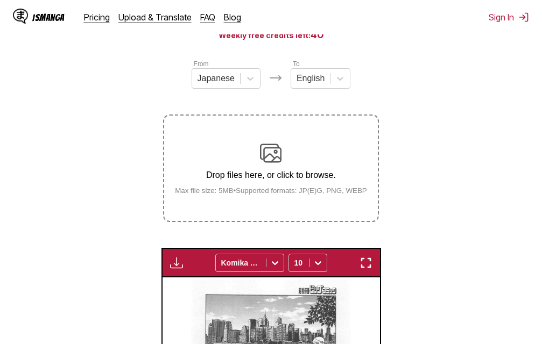
scroll to position [0, 1955]
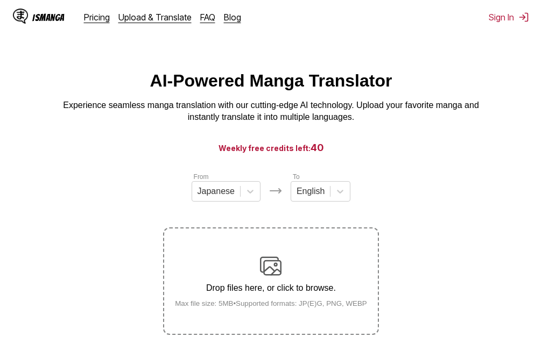
scroll to position [137, 0]
